Goal: Task Accomplishment & Management: Use online tool/utility

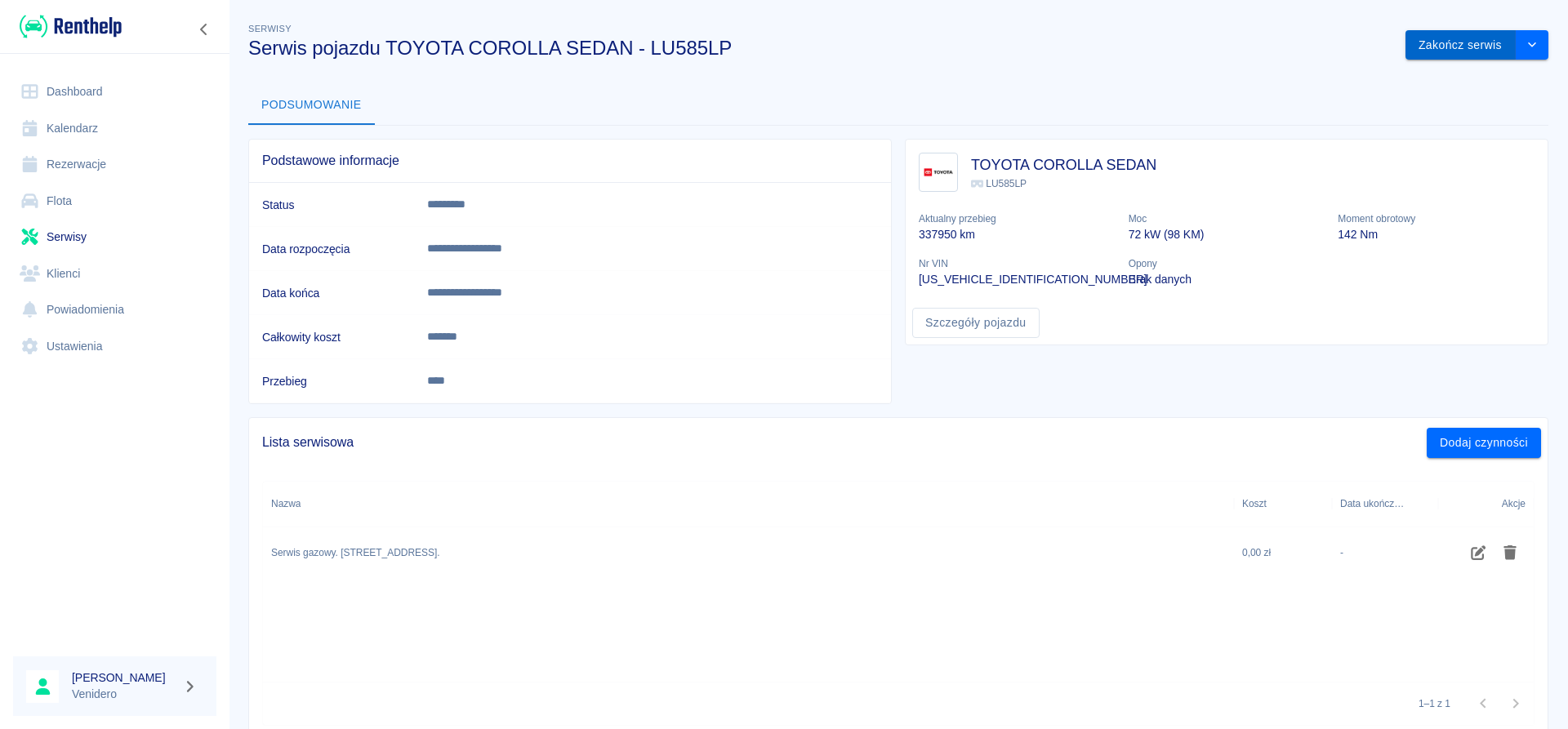
click at [1461, 42] on button "Zakończ serwis" at bounding box center [1460, 45] width 110 height 30
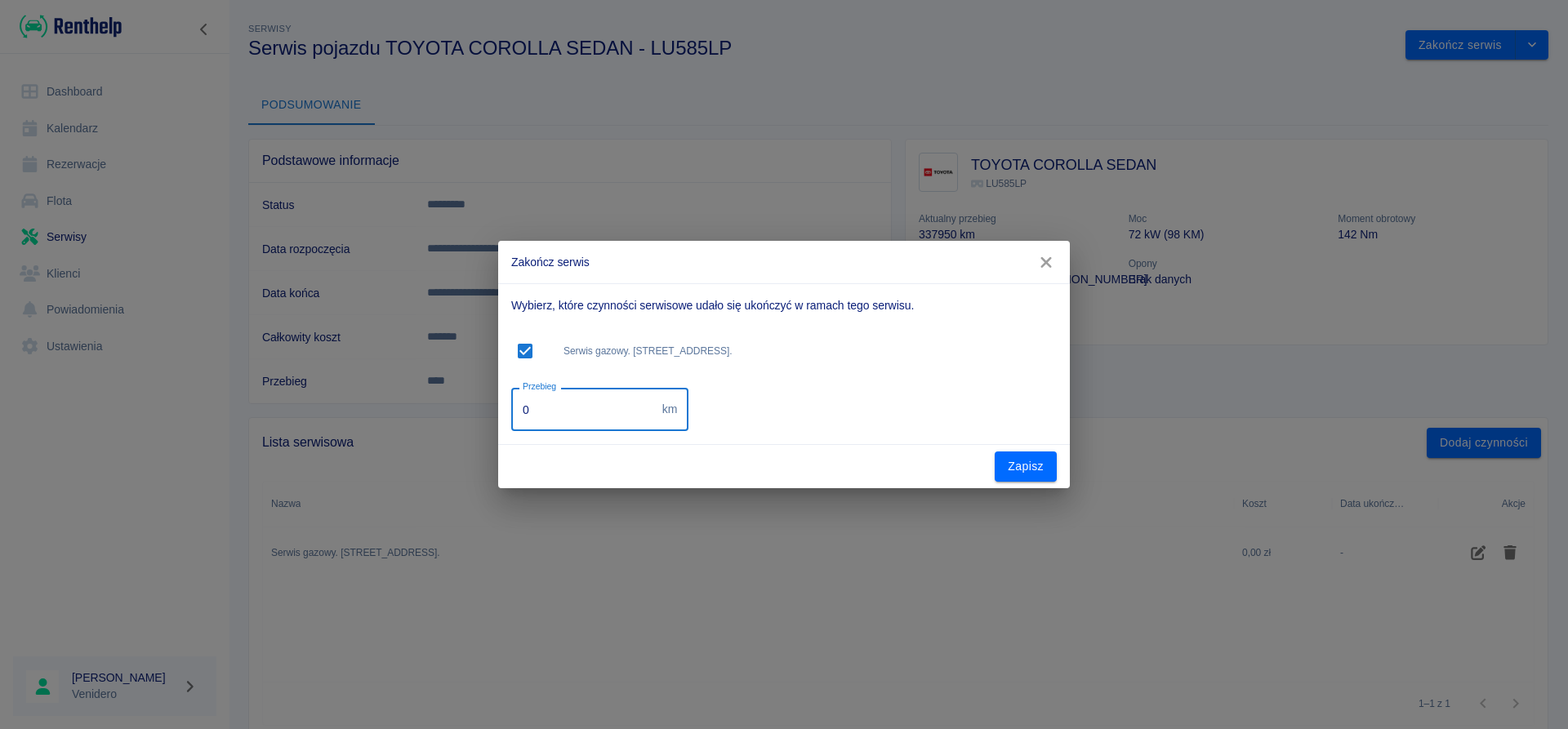
drag, startPoint x: 560, startPoint y: 409, endPoint x: 342, endPoint y: 405, distance: 218.0
click at [511, 409] on input "0" at bounding box center [583, 409] width 144 height 43
type input "357050"
click at [1022, 474] on button "Zapisz" at bounding box center [1025, 466] width 62 height 30
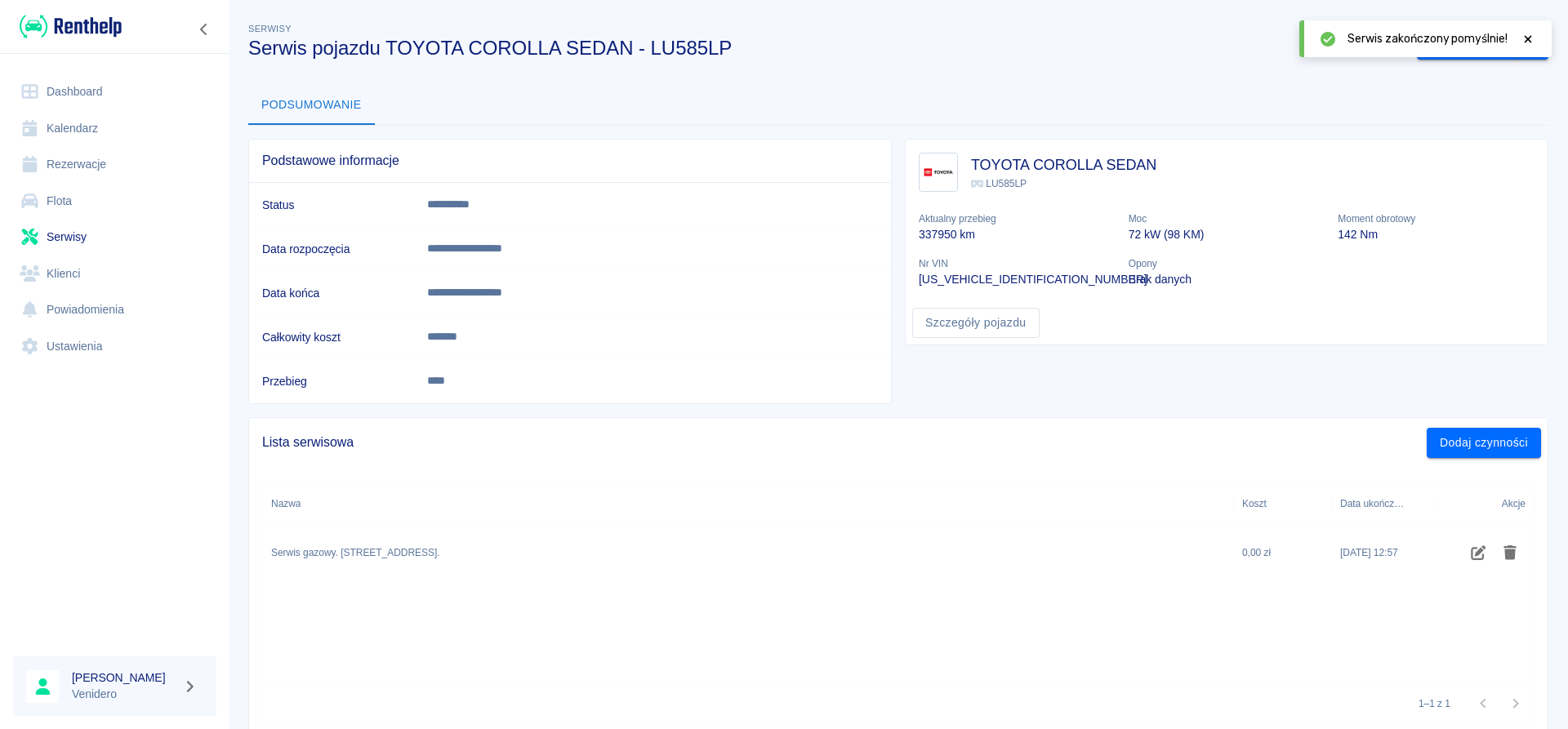
click at [1533, 42] on icon at bounding box center [1528, 39] width 15 height 11
click at [77, 237] on link "Serwisy" at bounding box center [114, 237] width 203 height 36
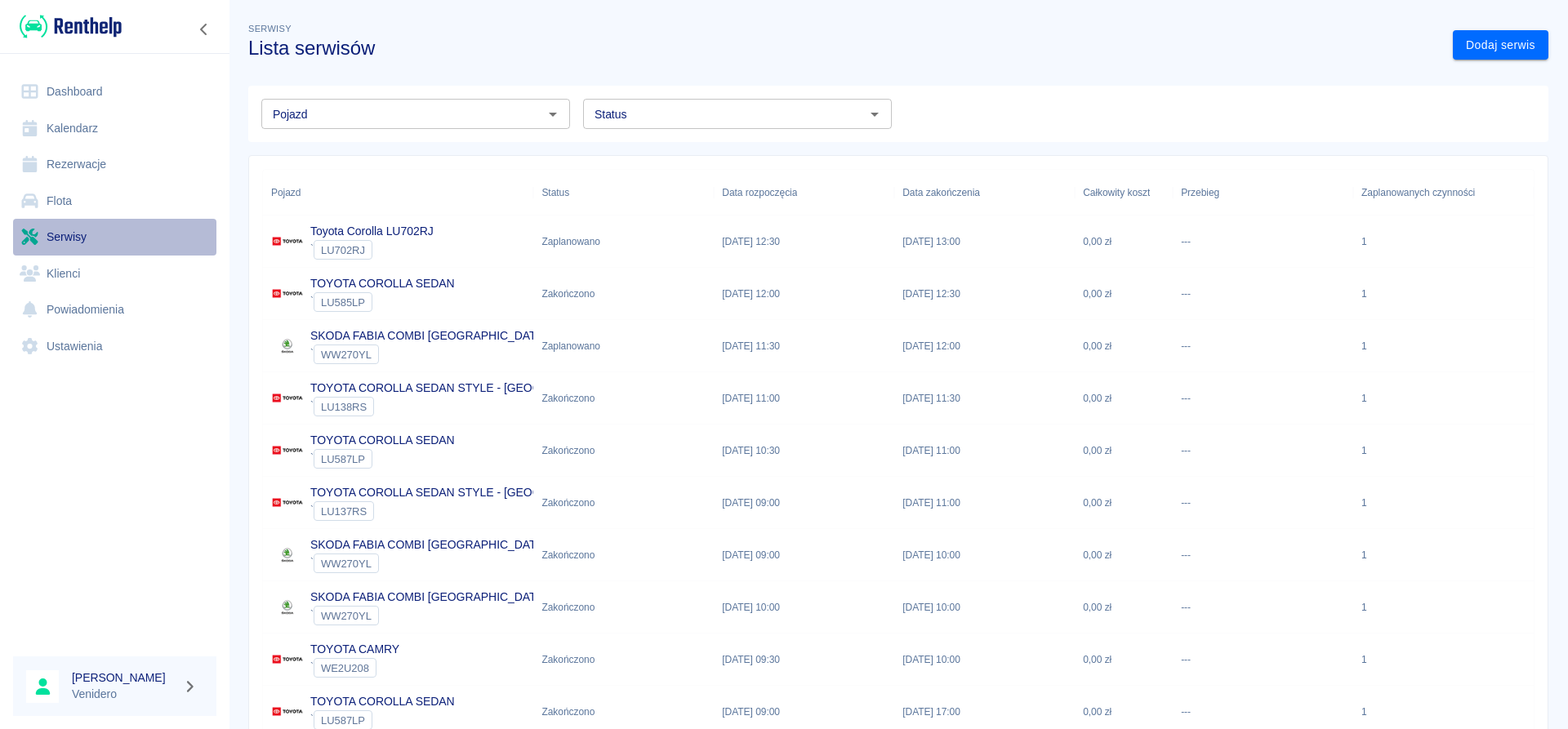
click at [69, 234] on link "Serwisy" at bounding box center [114, 237] width 203 height 36
click at [876, 114] on icon "Otwórz" at bounding box center [874, 114] width 8 height 4
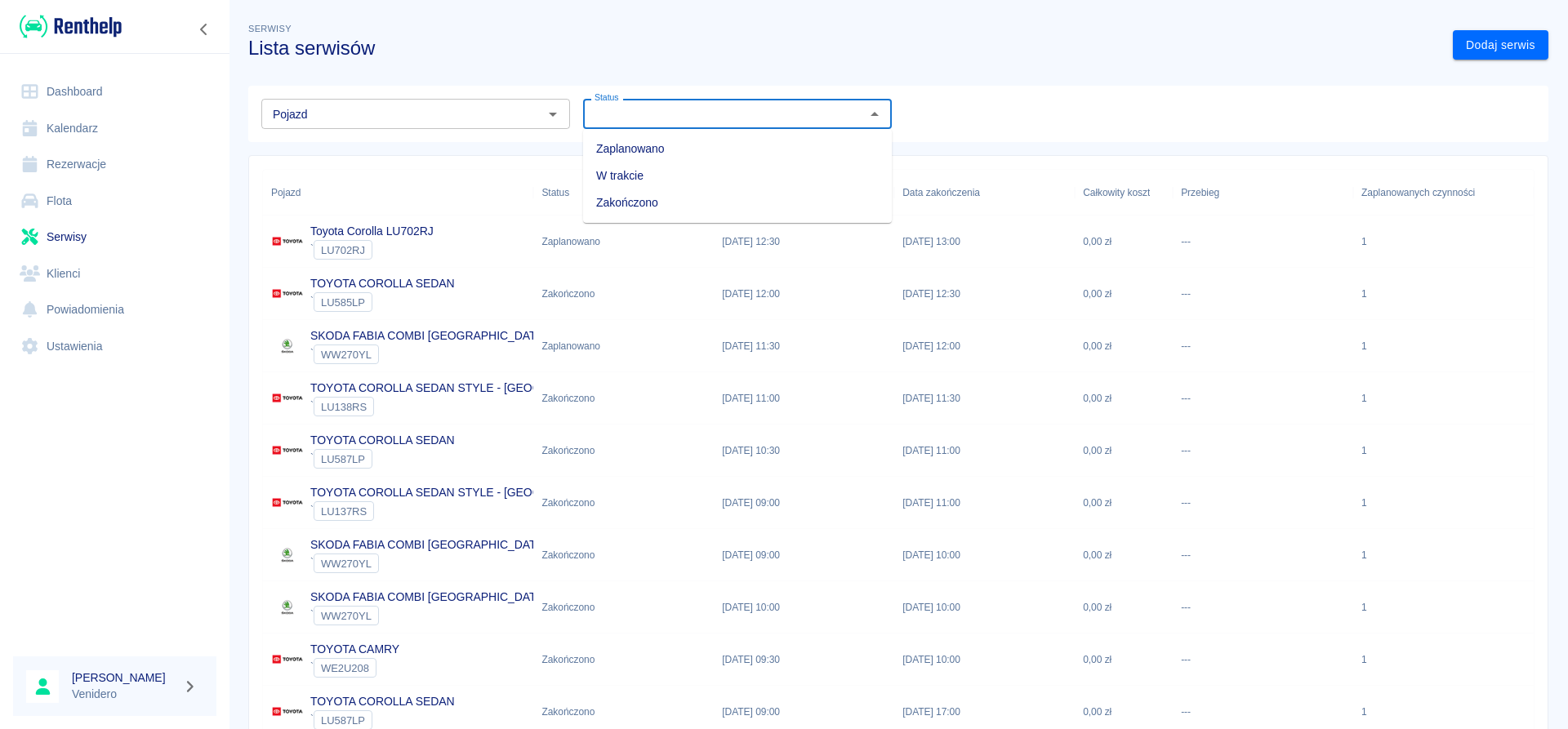
click at [638, 145] on li "Zaplanowano" at bounding box center [738, 149] width 309 height 27
type input "Zaplanowano"
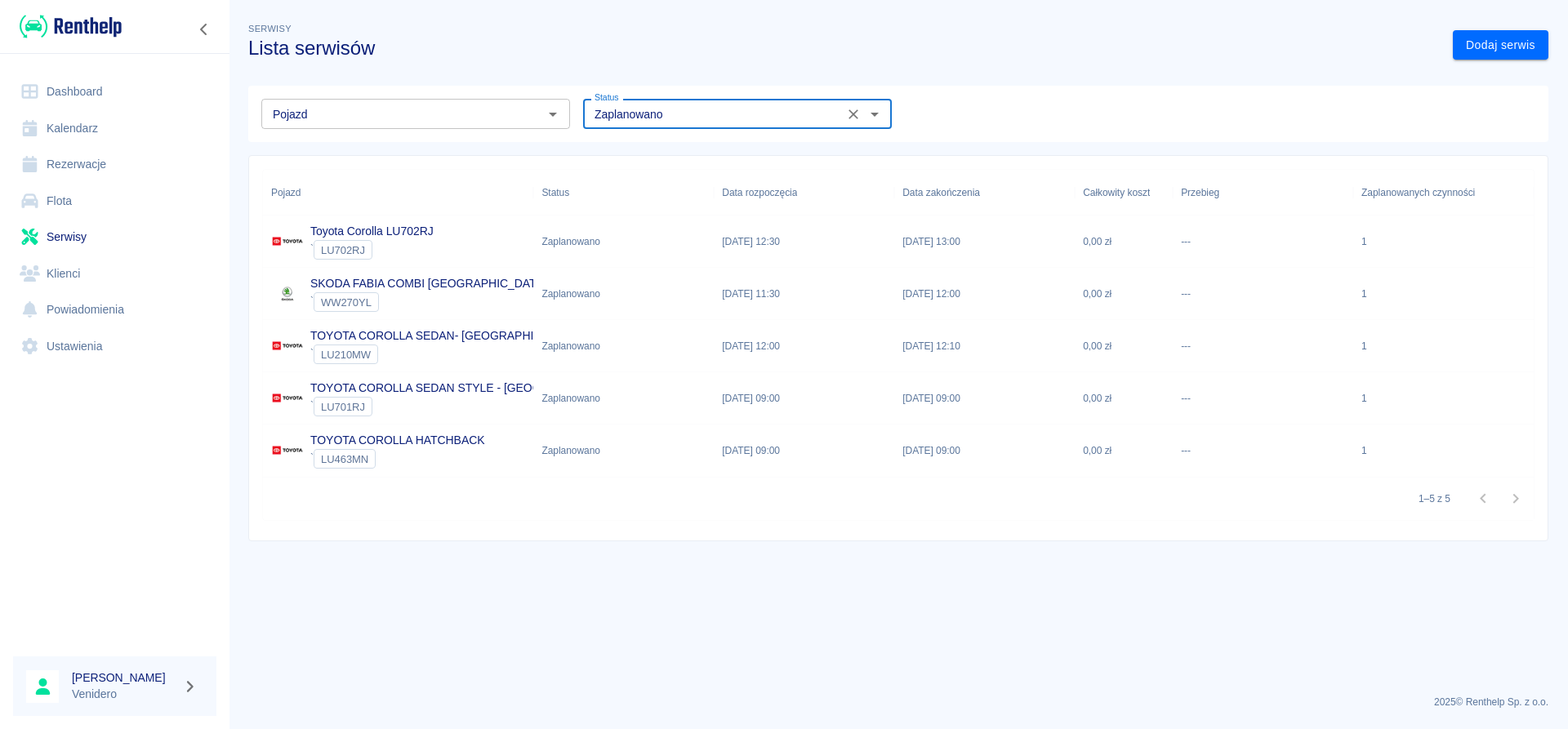
click at [404, 235] on p "Toyota Corolla LU702RJ" at bounding box center [372, 231] width 124 height 17
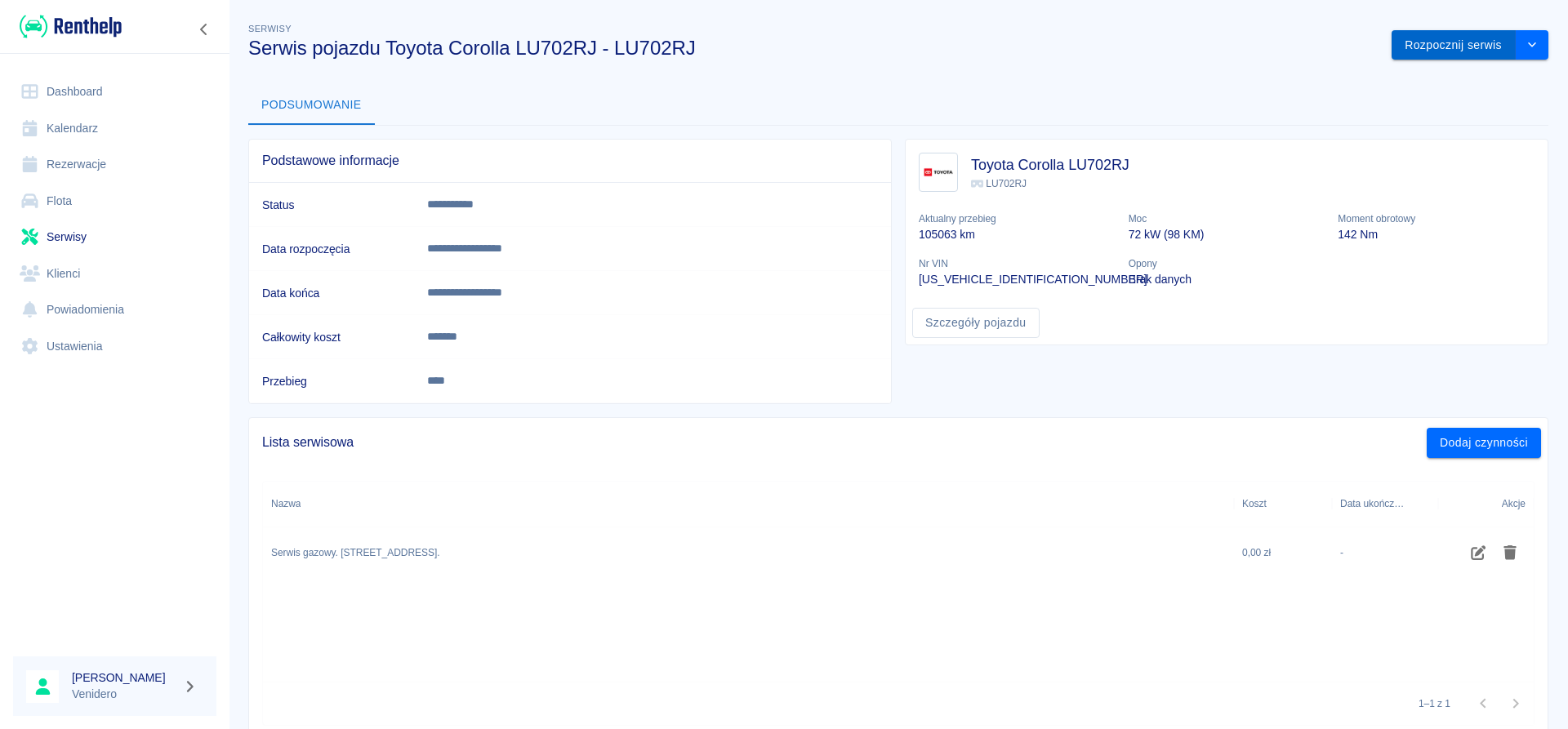
click at [1413, 34] on button "Rozpocznij serwis" at bounding box center [1453, 45] width 125 height 30
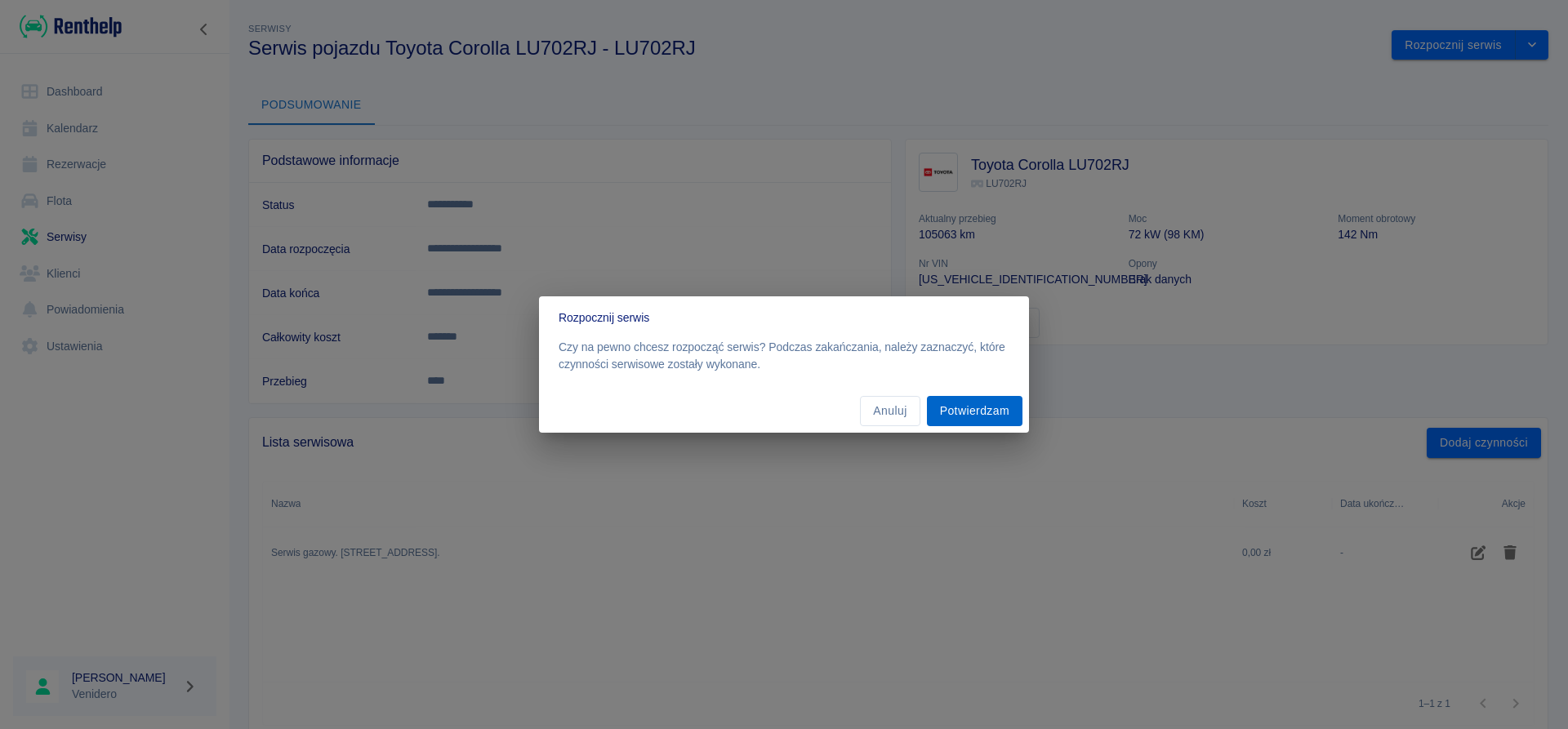
click at [950, 420] on button "Potwierdzam" at bounding box center [975, 411] width 95 height 30
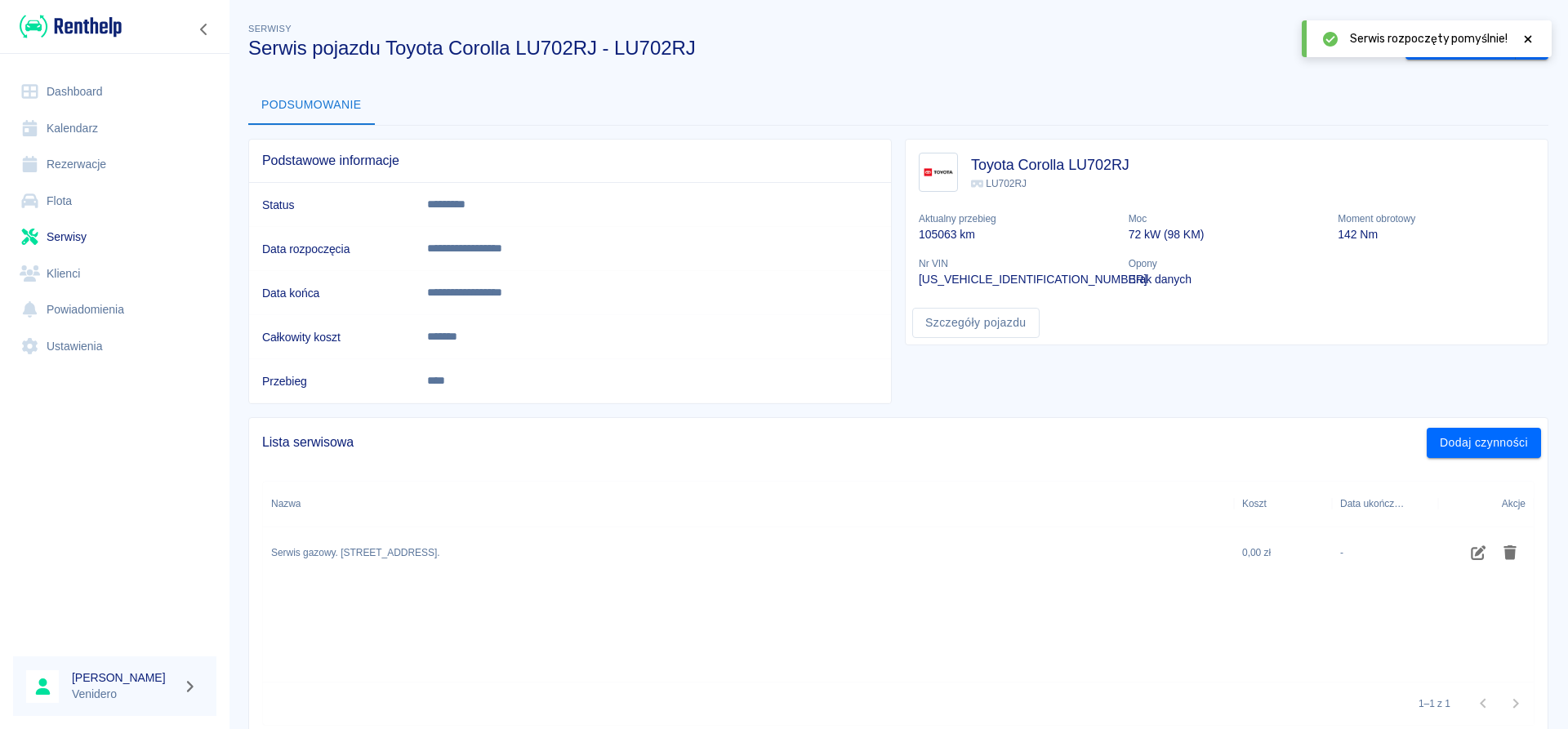
click at [1531, 36] on icon at bounding box center [1528, 39] width 15 height 11
click at [1467, 41] on button "Zakończ serwis" at bounding box center [1460, 45] width 110 height 30
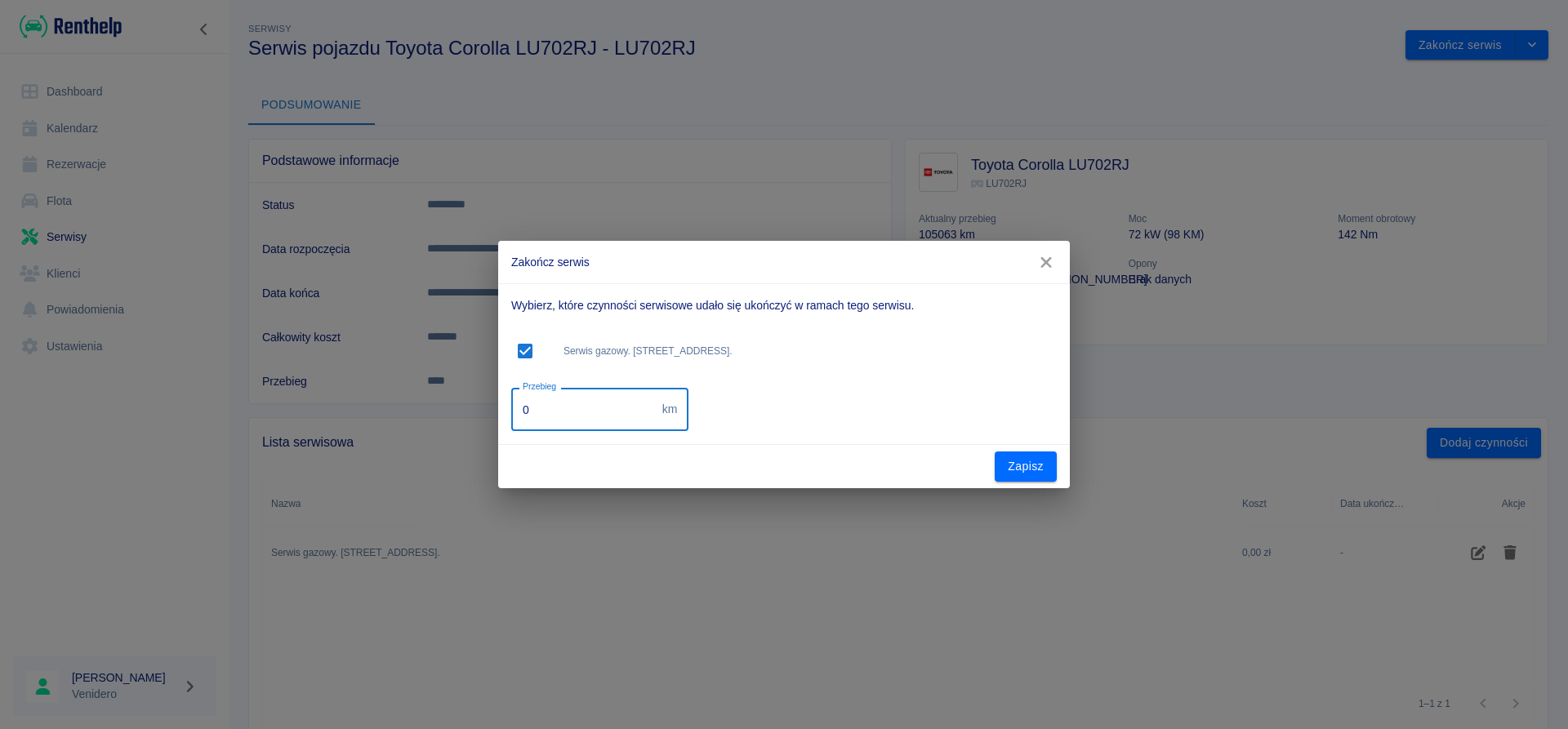
drag, startPoint x: 469, startPoint y: 414, endPoint x: 307, endPoint y: 417, distance: 162.0
click at [511, 415] on input "0" at bounding box center [583, 409] width 144 height 43
type input "112000"
click at [1033, 467] on button "Zapisz" at bounding box center [1025, 466] width 62 height 30
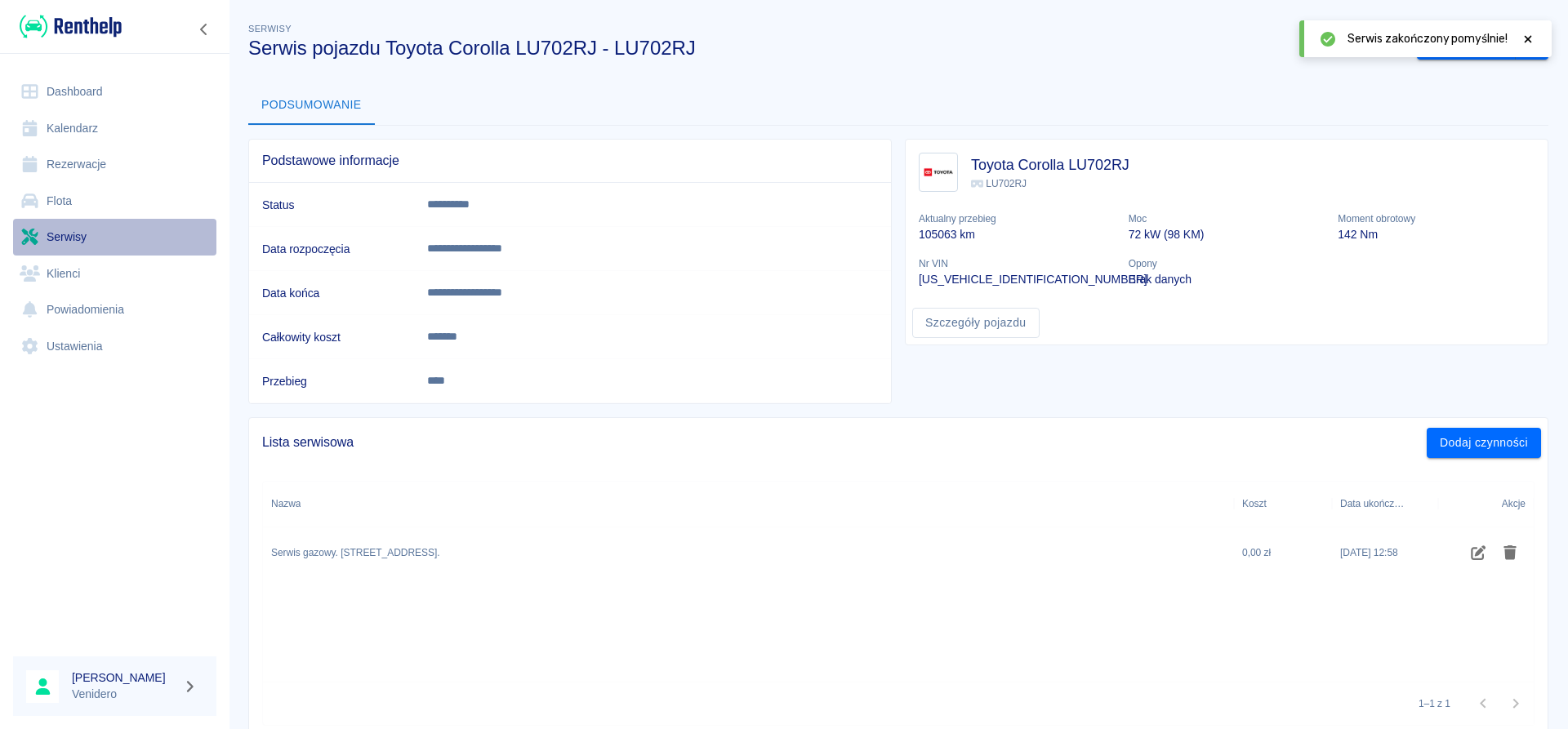
click at [72, 238] on link "Serwisy" at bounding box center [114, 237] width 203 height 36
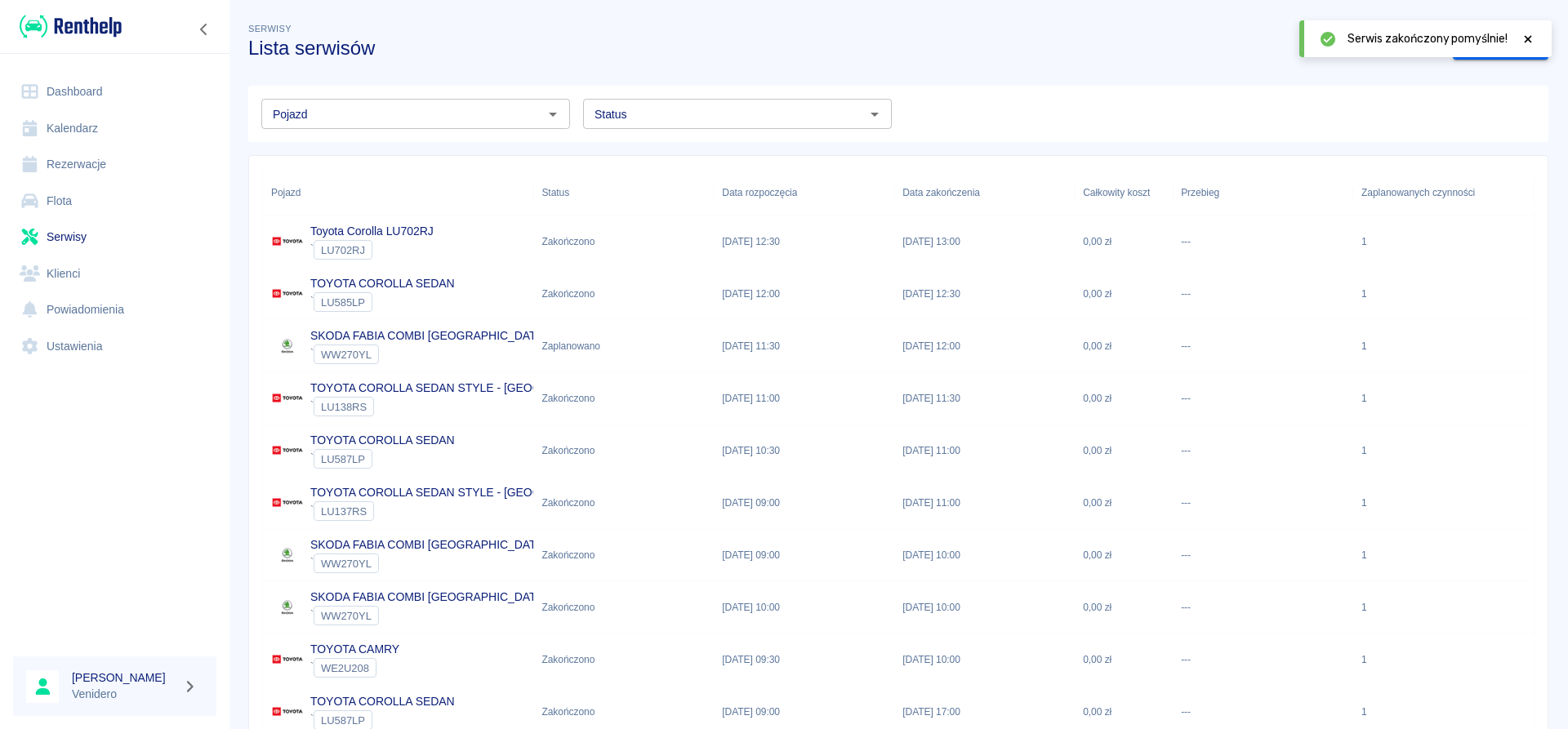
click at [875, 111] on icon "Otwórz" at bounding box center [874, 114] width 20 height 20
click at [650, 147] on li "Zaplanowano" at bounding box center [738, 149] width 309 height 27
type input "Zaplanowano"
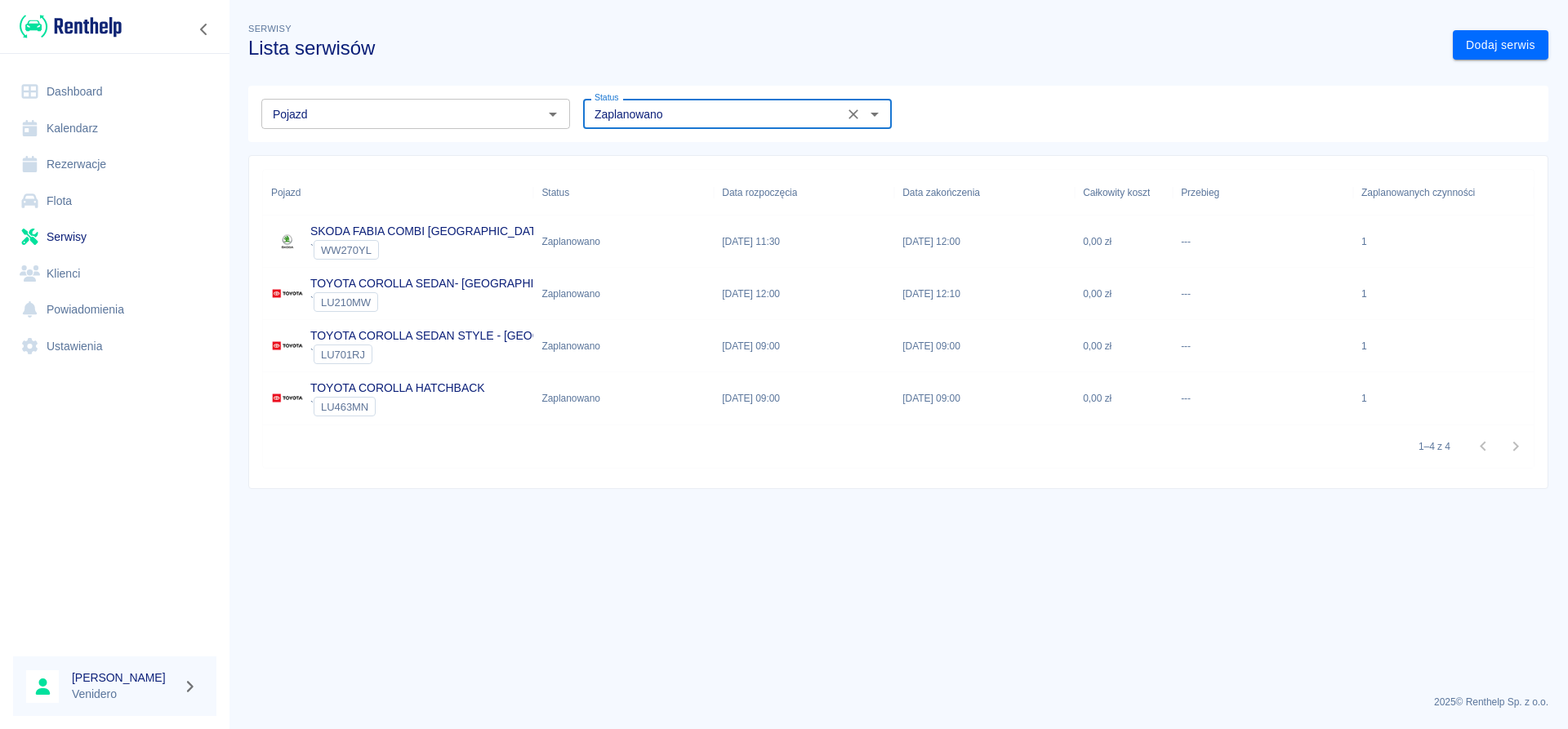
click at [432, 231] on p "SKODA FABIA COMBI [GEOGRAPHIC_DATA]" at bounding box center [428, 231] width 236 height 17
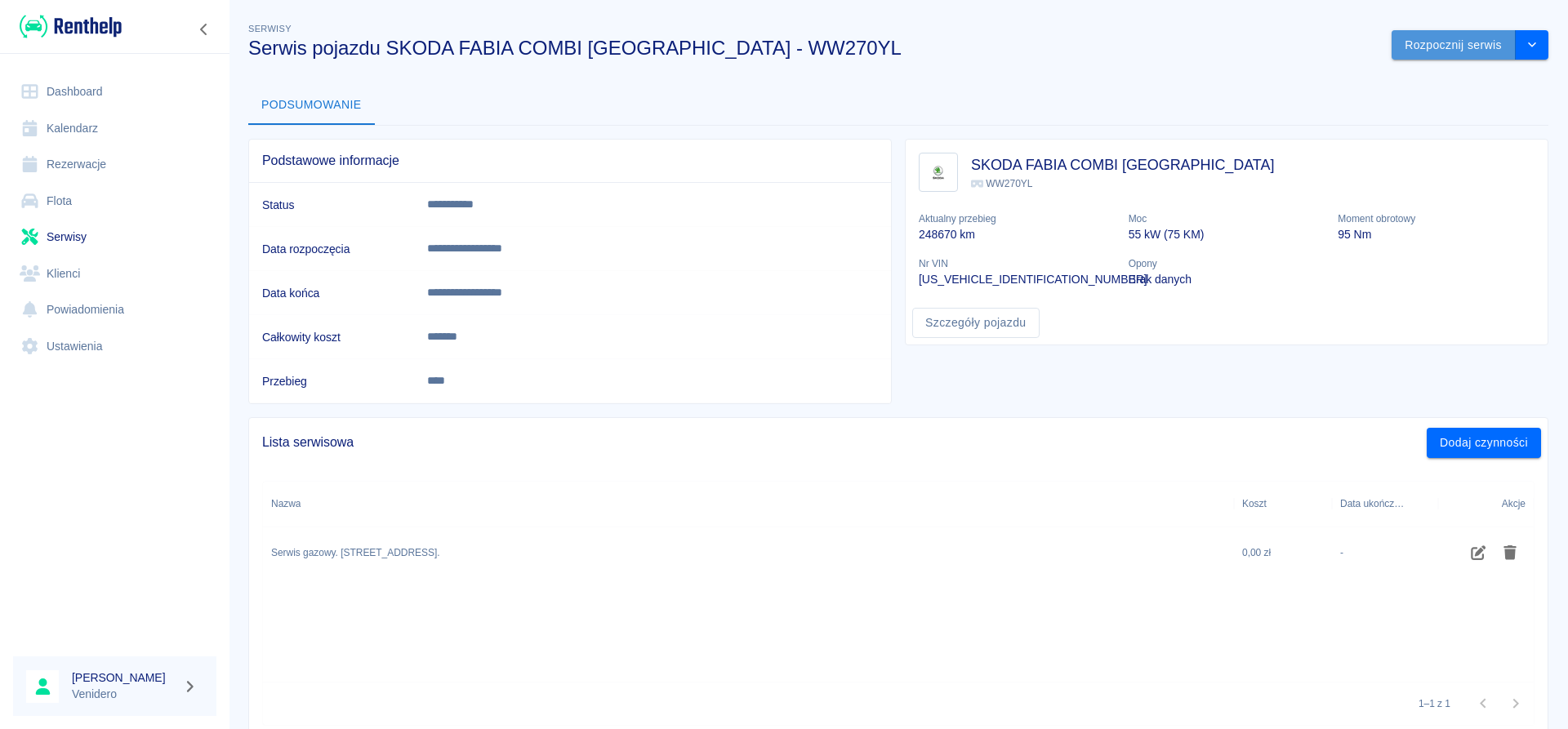
click at [1448, 49] on button "Rozpocznij serwis" at bounding box center [1453, 45] width 125 height 30
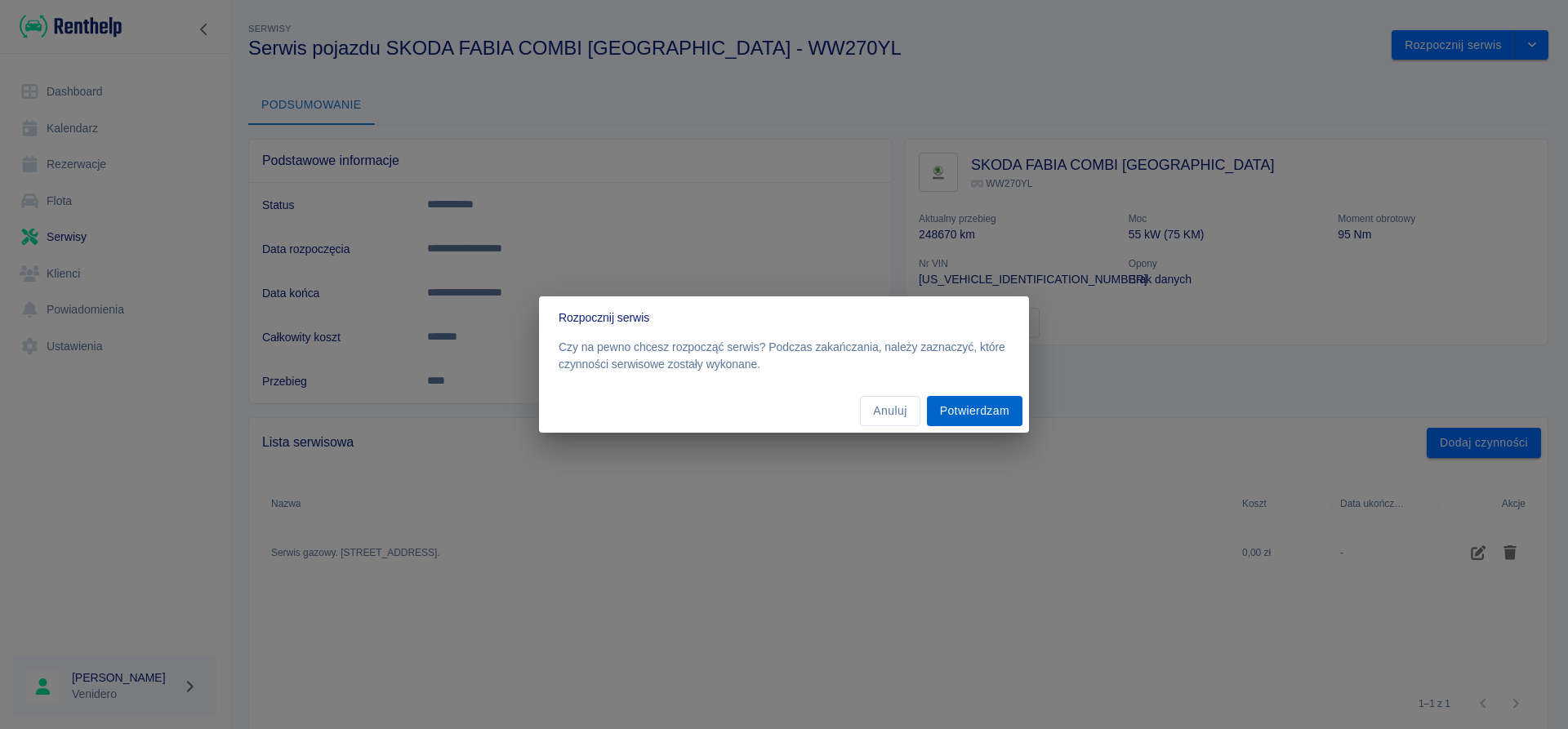
click at [957, 404] on button "Potwierdzam" at bounding box center [975, 411] width 95 height 30
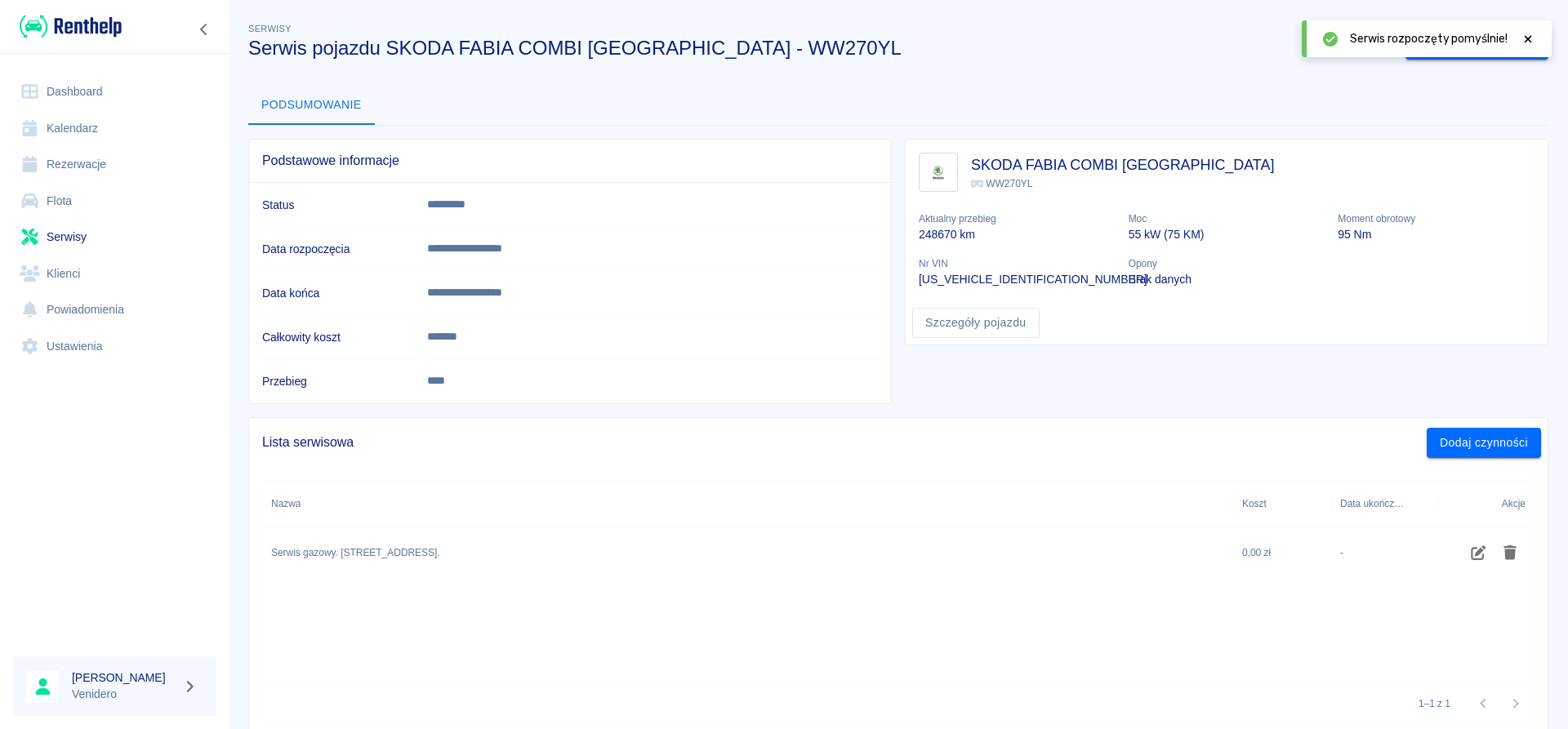
click at [1526, 36] on icon at bounding box center [1529, 39] width 7 height 7
click at [1449, 43] on button "Zakończ serwis" at bounding box center [1460, 45] width 110 height 30
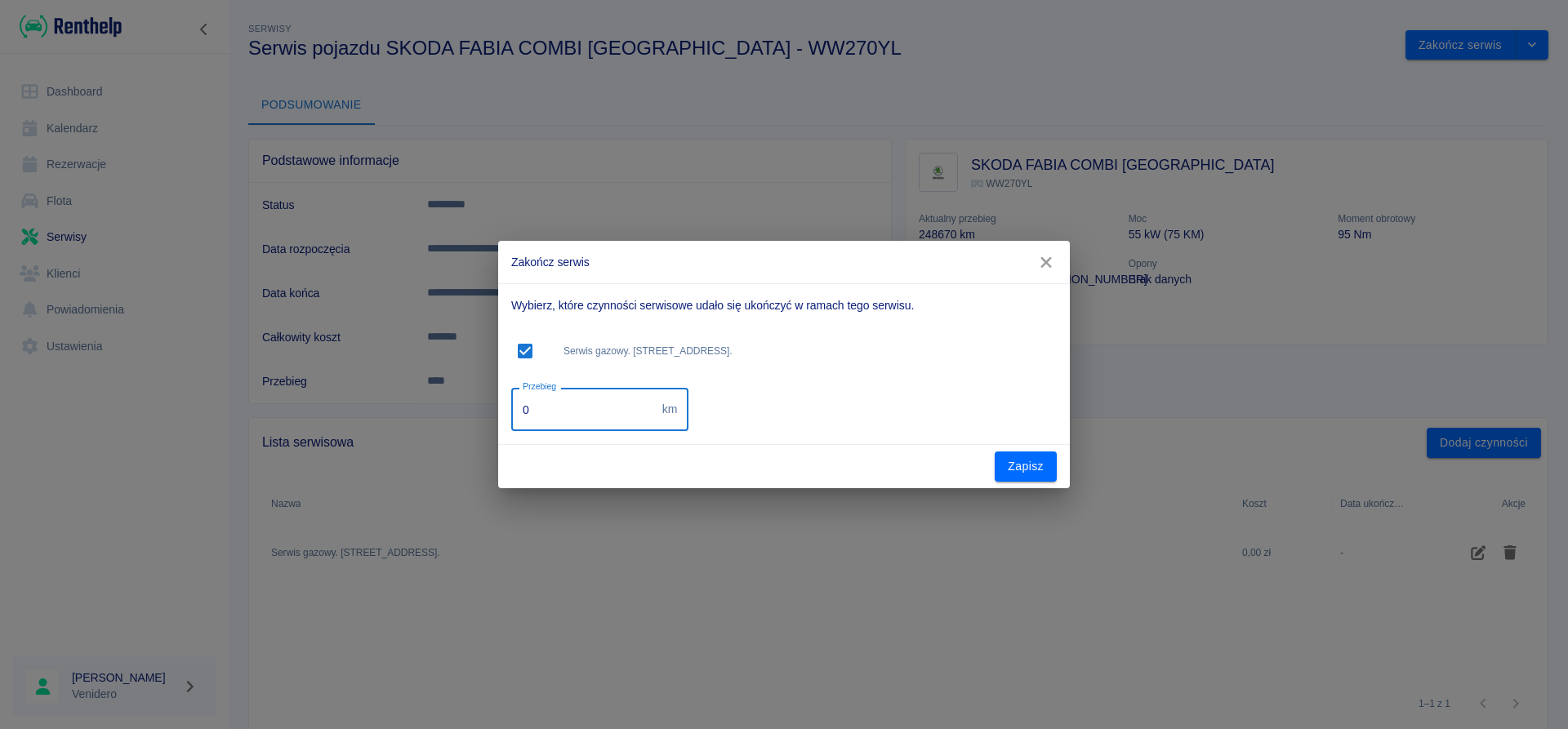
drag, startPoint x: 513, startPoint y: 422, endPoint x: 297, endPoint y: 442, distance: 216.9
click at [511, 431] on input "0" at bounding box center [583, 409] width 144 height 43
type input "264640"
click at [1025, 461] on button "Zapisz" at bounding box center [1025, 466] width 62 height 30
